Goal: Navigation & Orientation: Find specific page/section

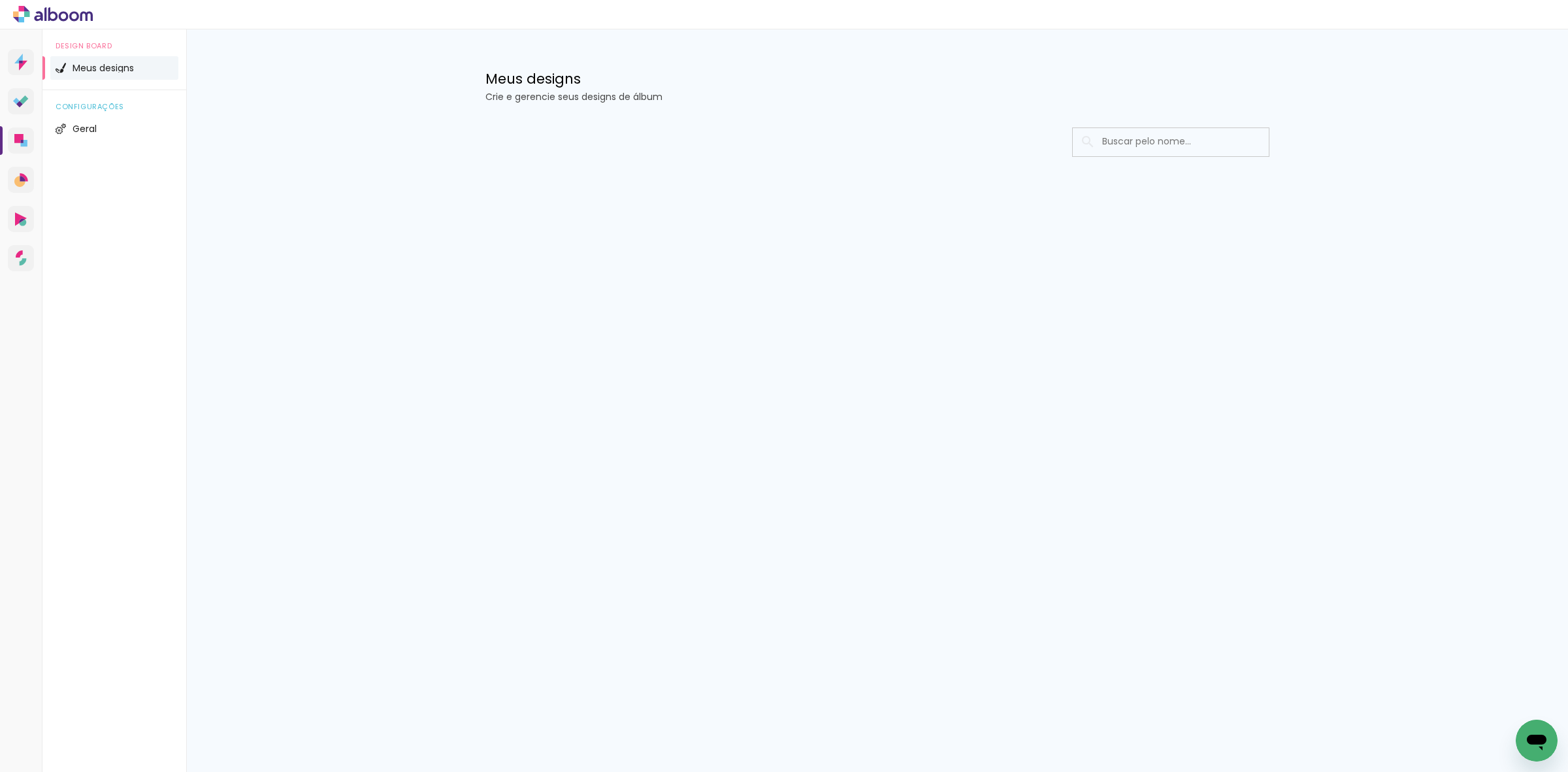
click at [369, 450] on div "Prosite Website + Landing pages Proof Sistema de seleção e venda de fotos Desig…" at bounding box center [784, 401] width 1568 height 743
